Goal: Task Accomplishment & Management: Complete application form

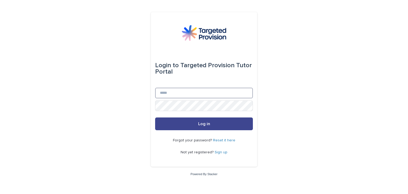
type input "**********"
click at [206, 123] on span "Log in" at bounding box center [204, 124] width 12 height 4
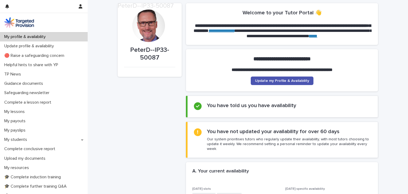
scroll to position [18, 0]
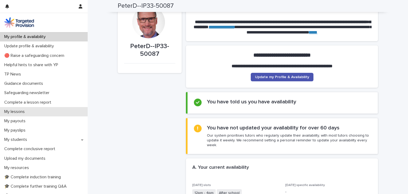
click at [17, 112] on p "My lessons" at bounding box center [15, 111] width 27 height 5
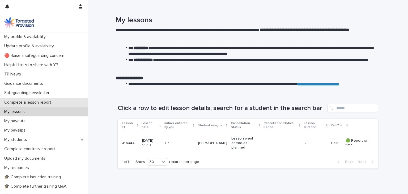
click at [20, 101] on p "Complete a lesson report" at bounding box center [28, 102] width 53 height 5
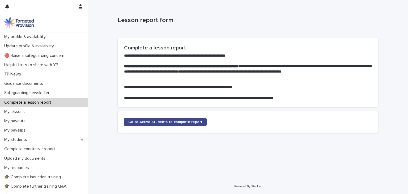
click at [145, 124] on span "Go to Active Students to complete report" at bounding box center [165, 122] width 74 height 4
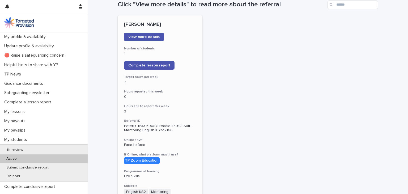
scroll to position [65, 0]
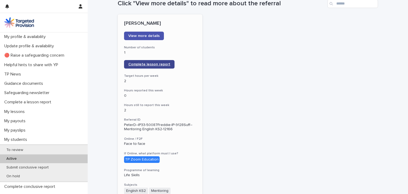
click at [147, 64] on span "Complete lesson report" at bounding box center [149, 64] width 42 height 4
